Goal: Task Accomplishment & Management: Complete application form

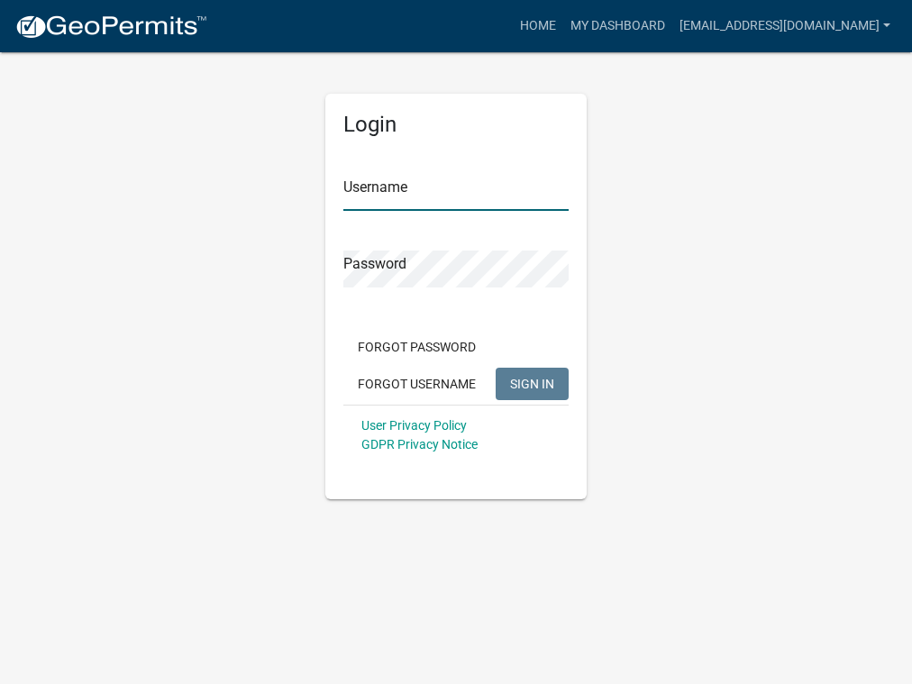
type input "[EMAIL_ADDRESS][DOMAIN_NAME]"
click at [561, 379] on button "SIGN IN" at bounding box center [532, 384] width 73 height 32
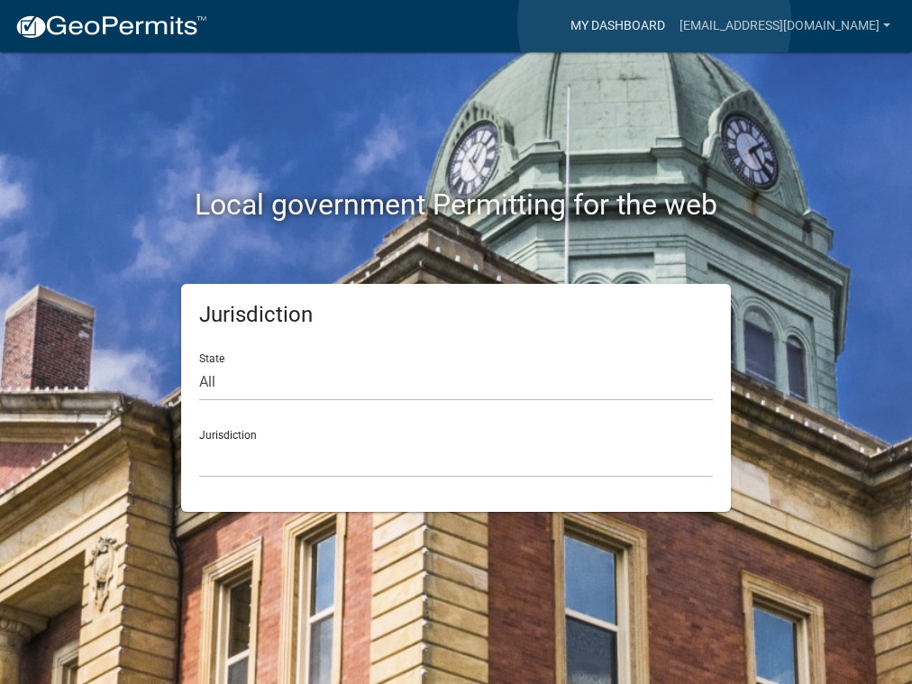
click at [654, 22] on link "My Dashboard" at bounding box center [617, 26] width 109 height 34
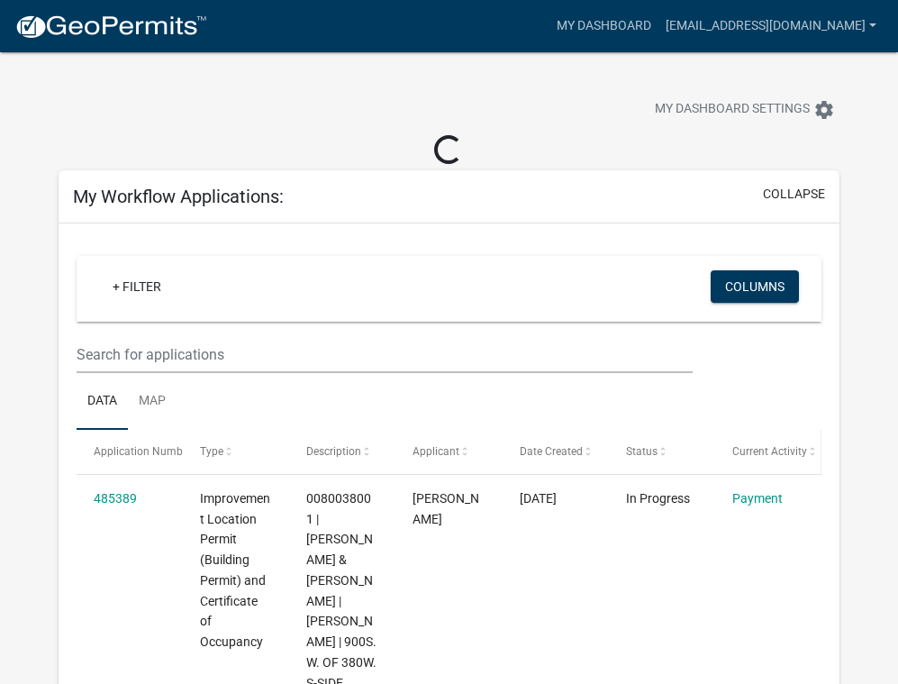
scroll to position [7, 0]
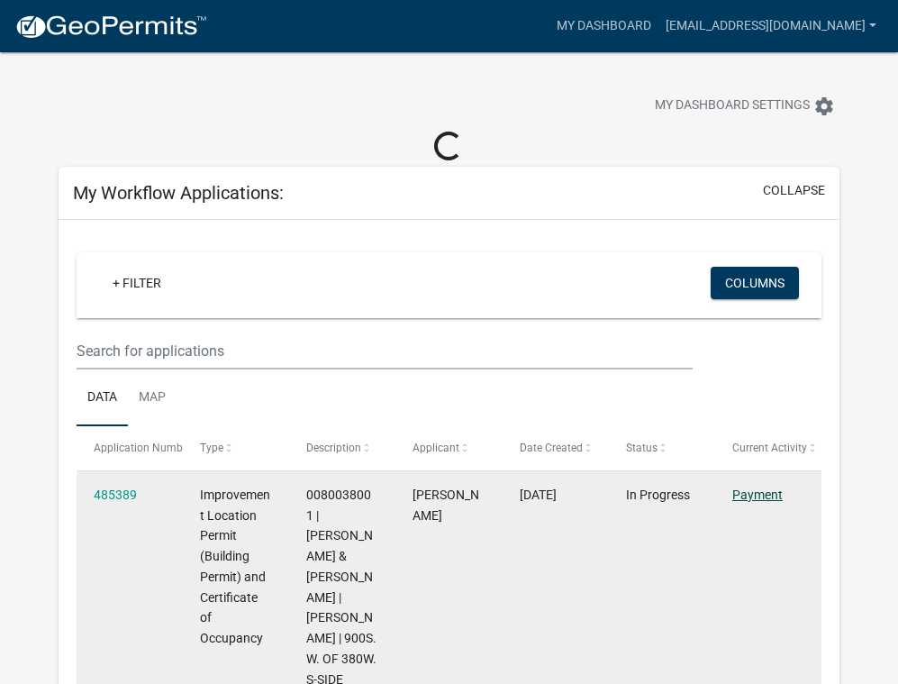
click at [765, 496] on link "Payment" at bounding box center [758, 494] width 50 height 14
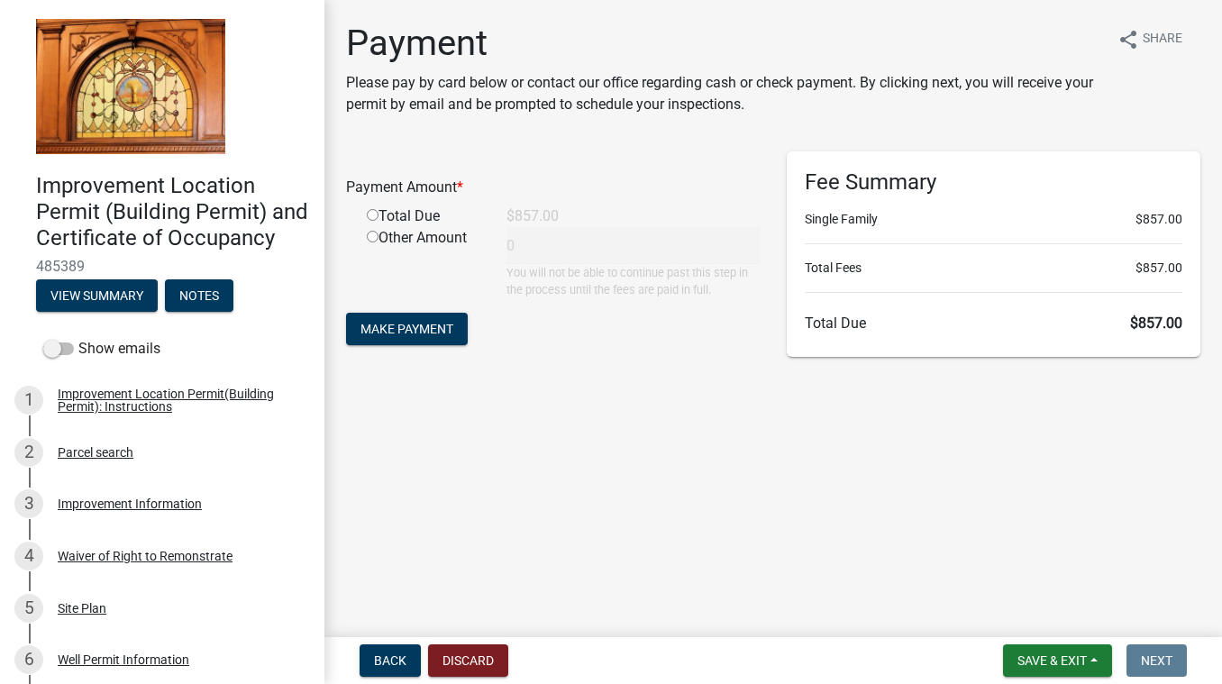
click at [371, 214] on input "radio" at bounding box center [373, 215] width 12 height 12
radio input "true"
type input "857"
click at [387, 323] on span "Make Payment" at bounding box center [406, 329] width 93 height 14
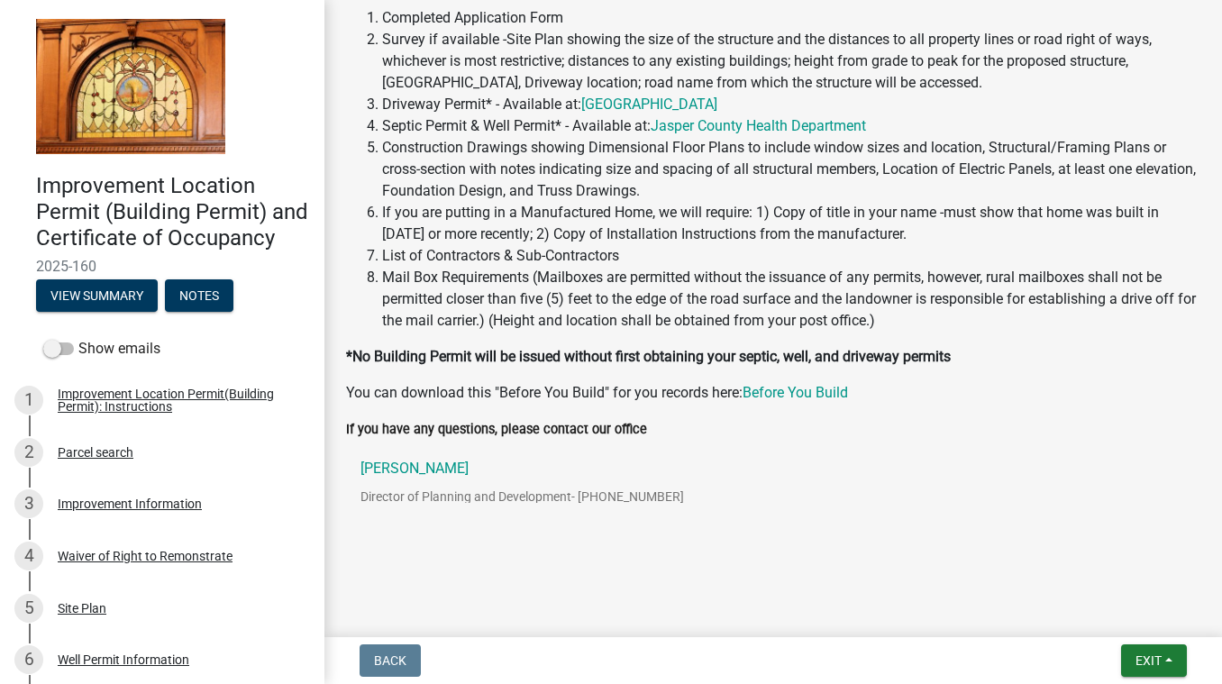
scroll to position [487, 0]
